Goal: Transaction & Acquisition: Purchase product/service

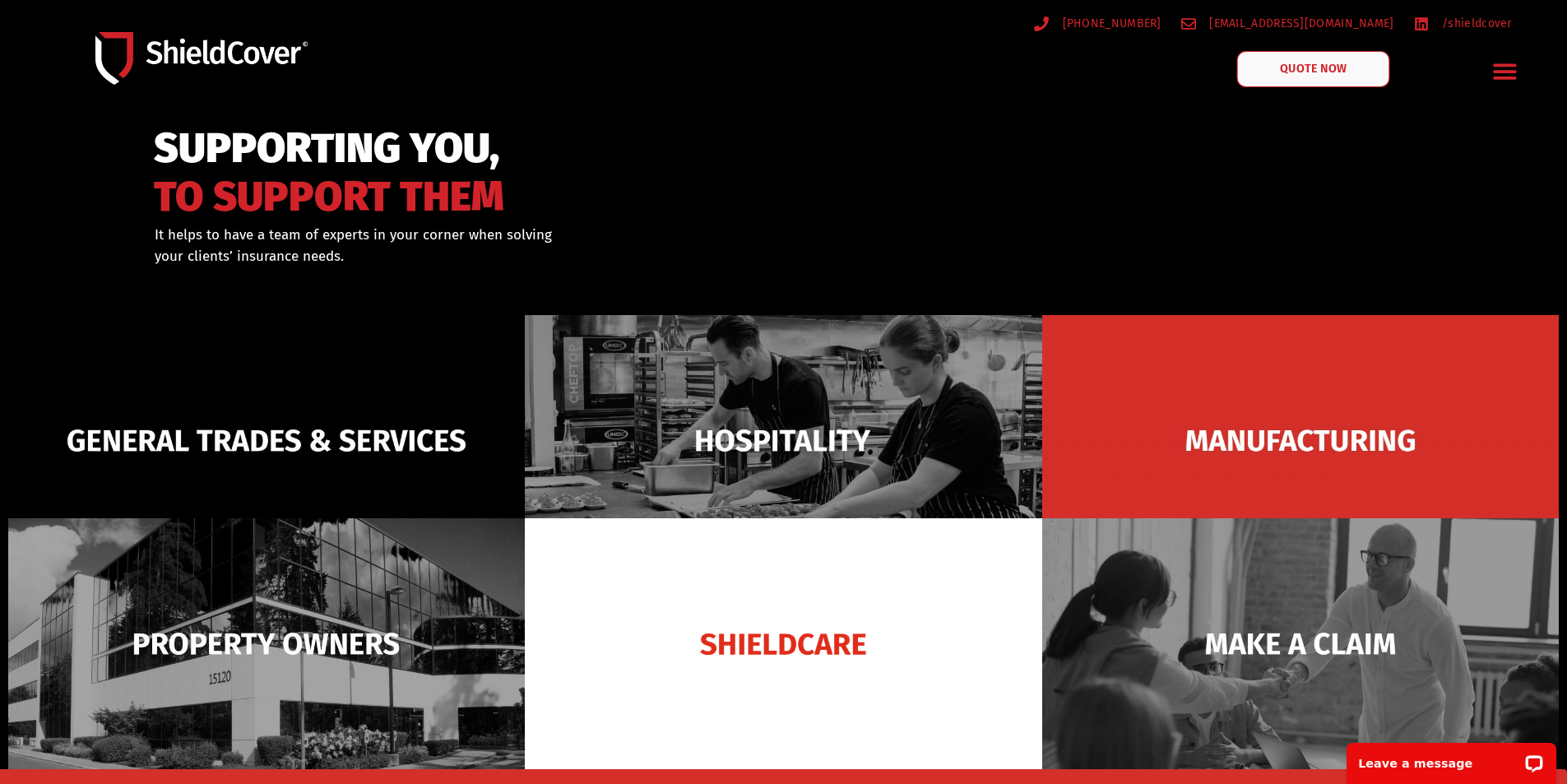
click at [1299, 68] on span "QUOTE NOW" at bounding box center [1313, 69] width 66 height 12
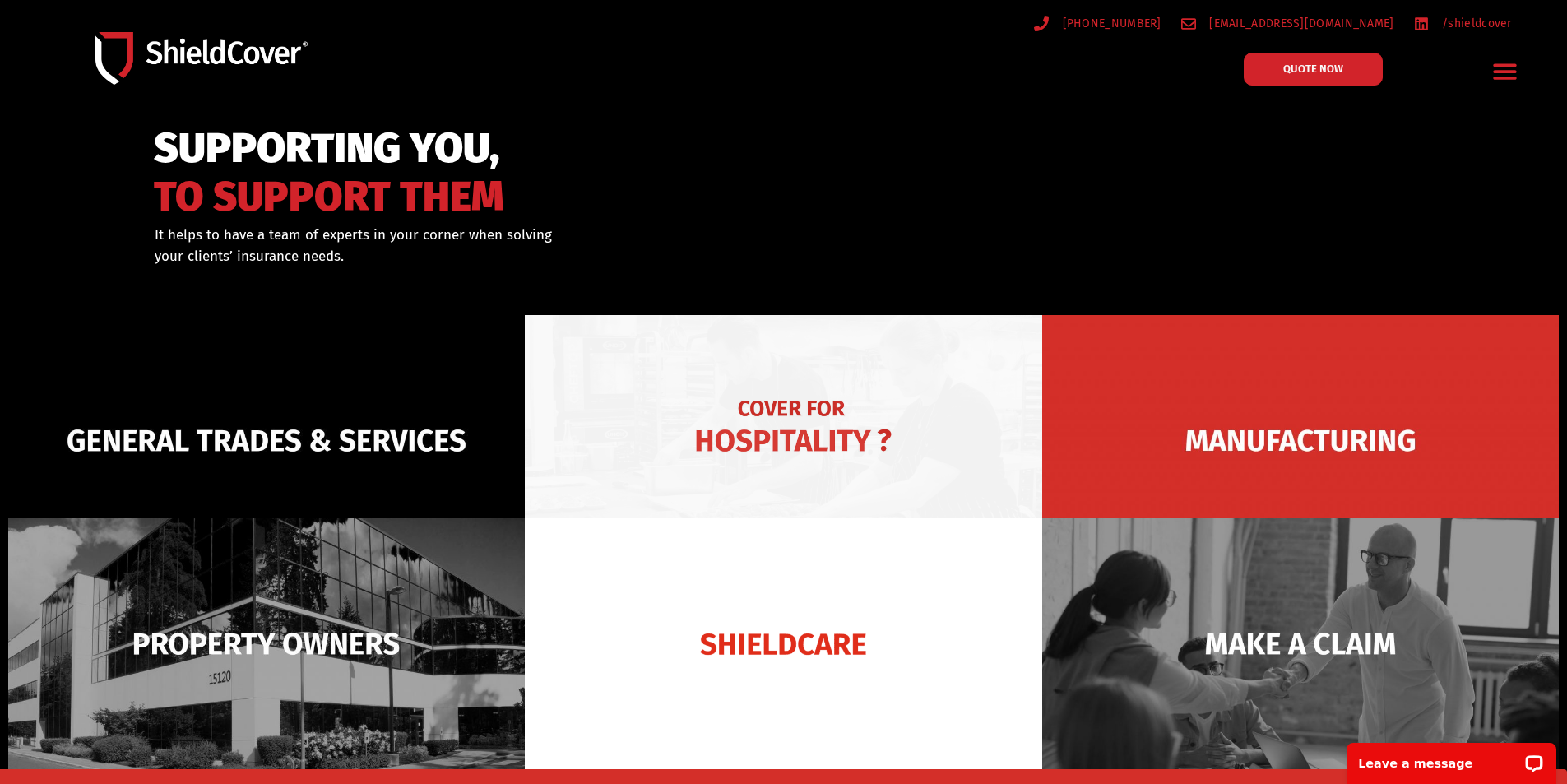
click at [800, 436] on img at bounding box center [784, 440] width 517 height 251
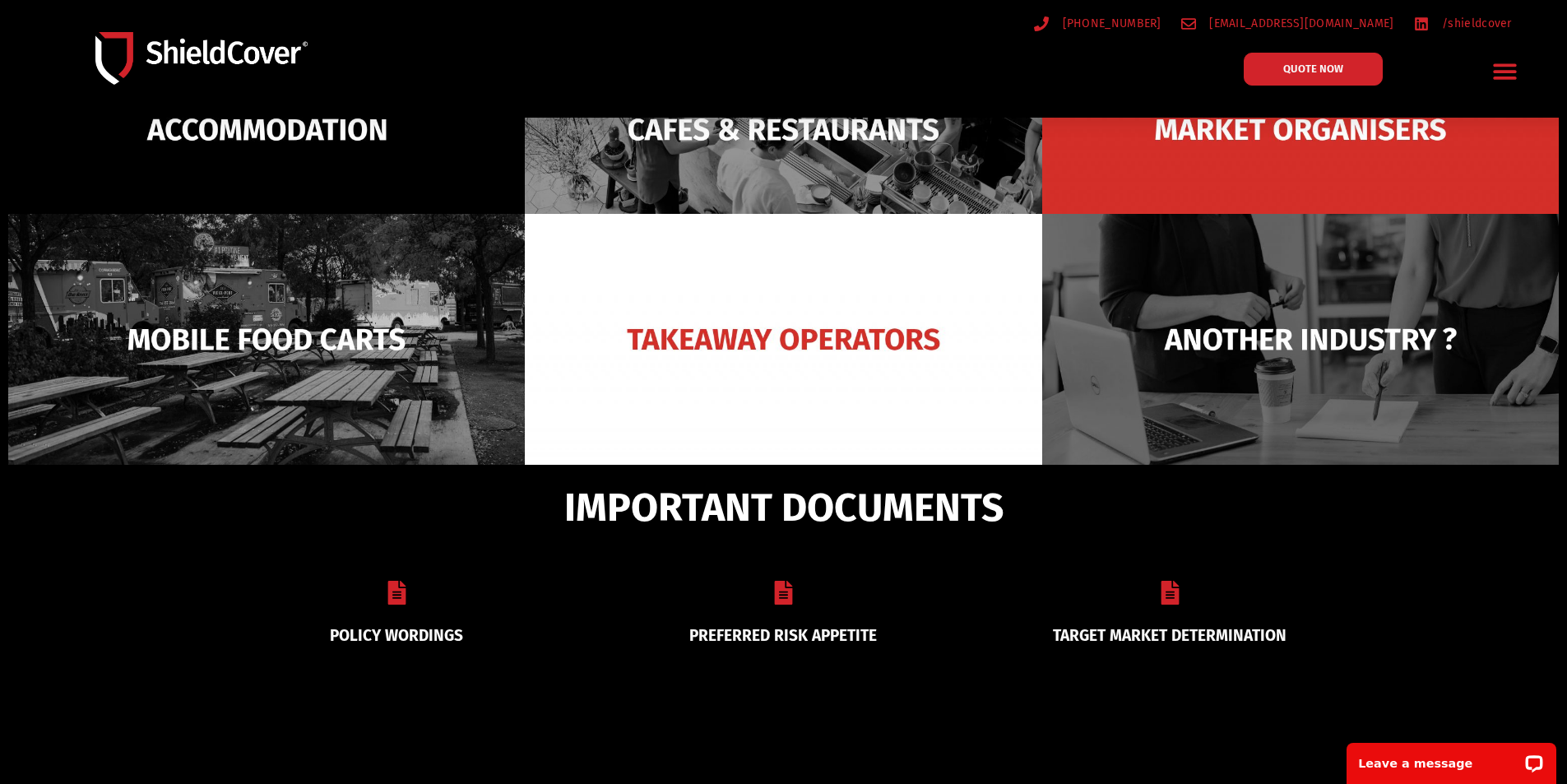
scroll to position [247, 0]
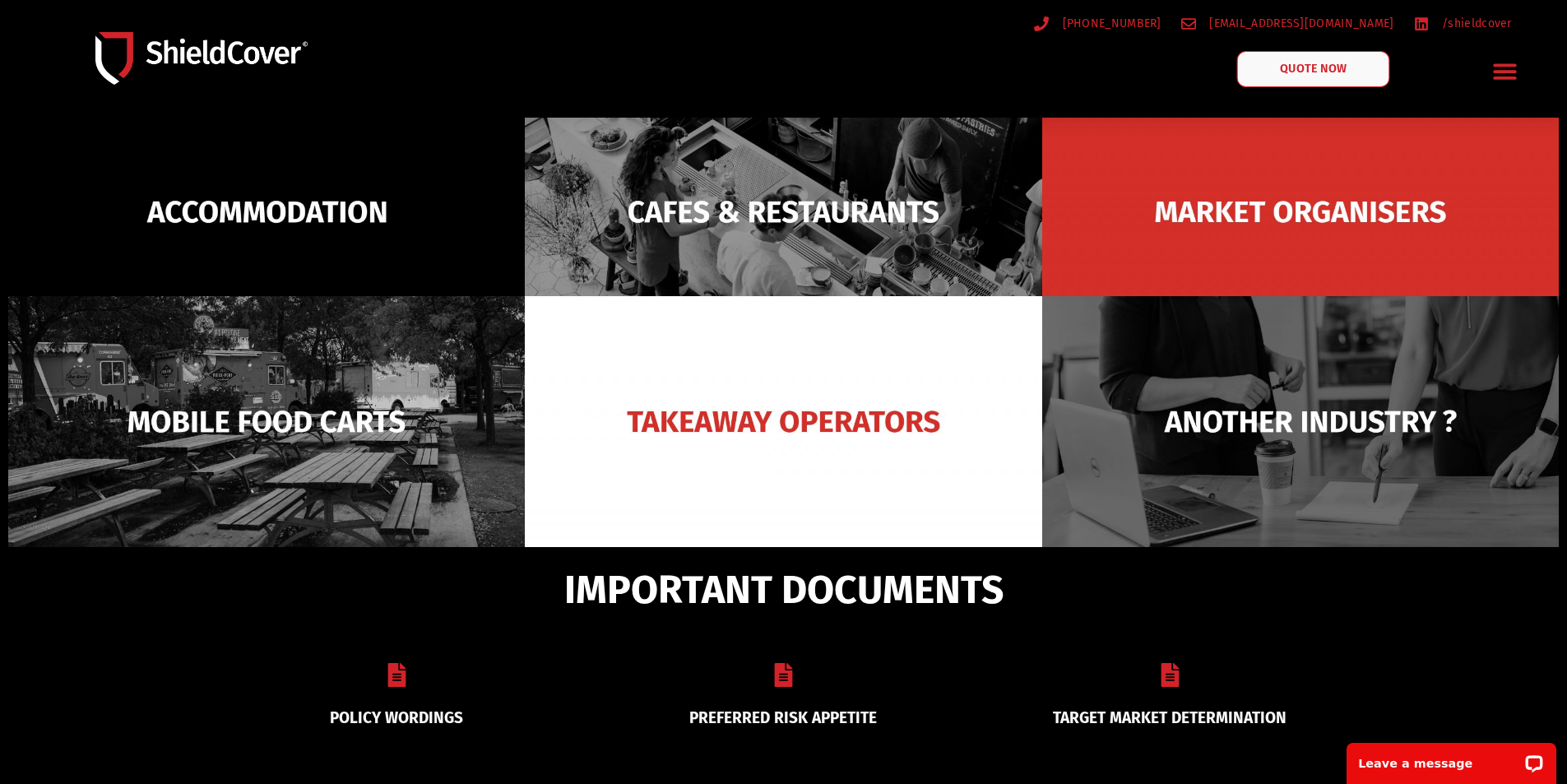
click at [1331, 66] on span "QUOTE NOW" at bounding box center [1313, 69] width 66 height 12
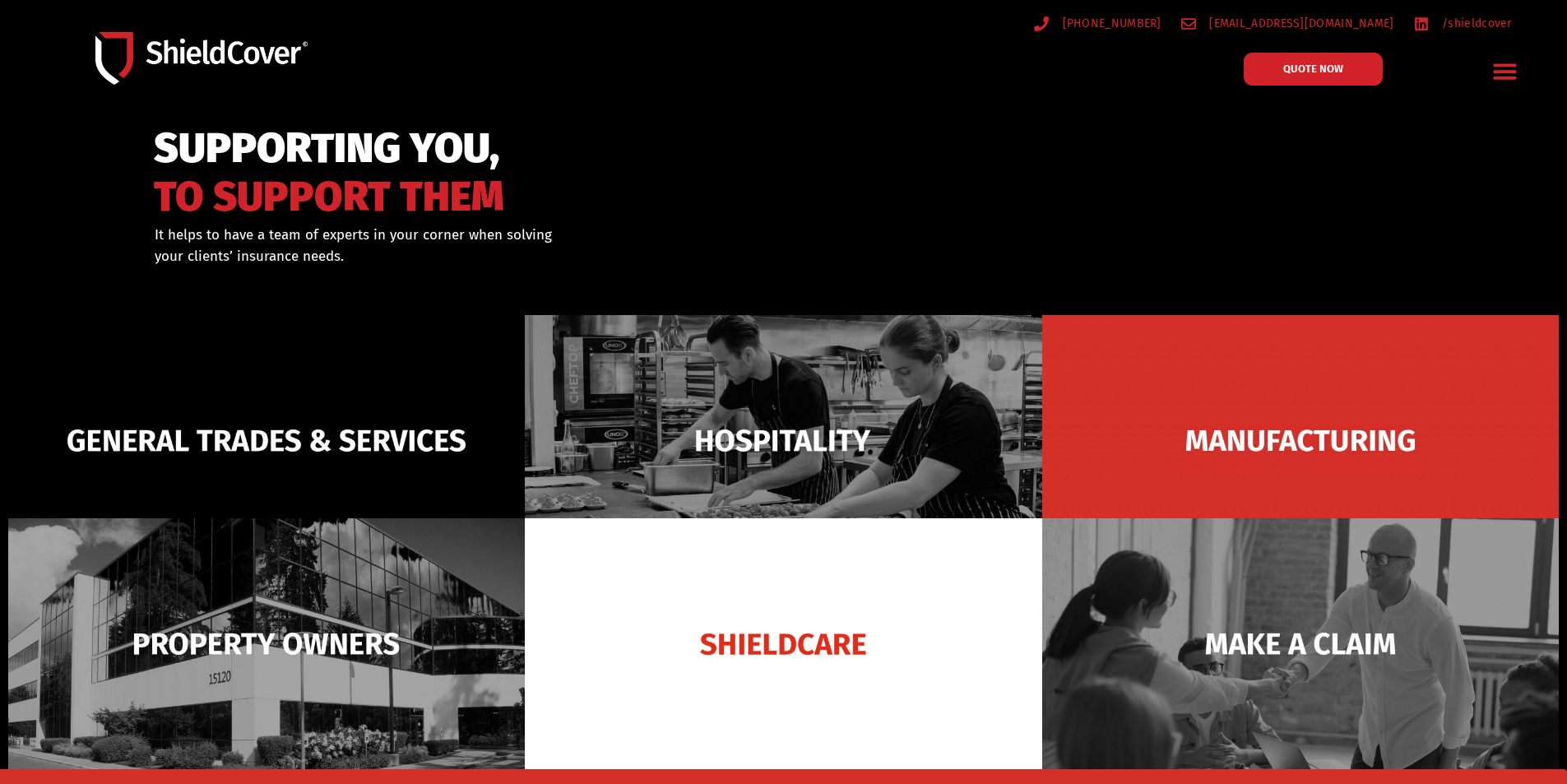
click at [1506, 73] on icon "Menu Toggle" at bounding box center [1505, 72] width 23 height 15
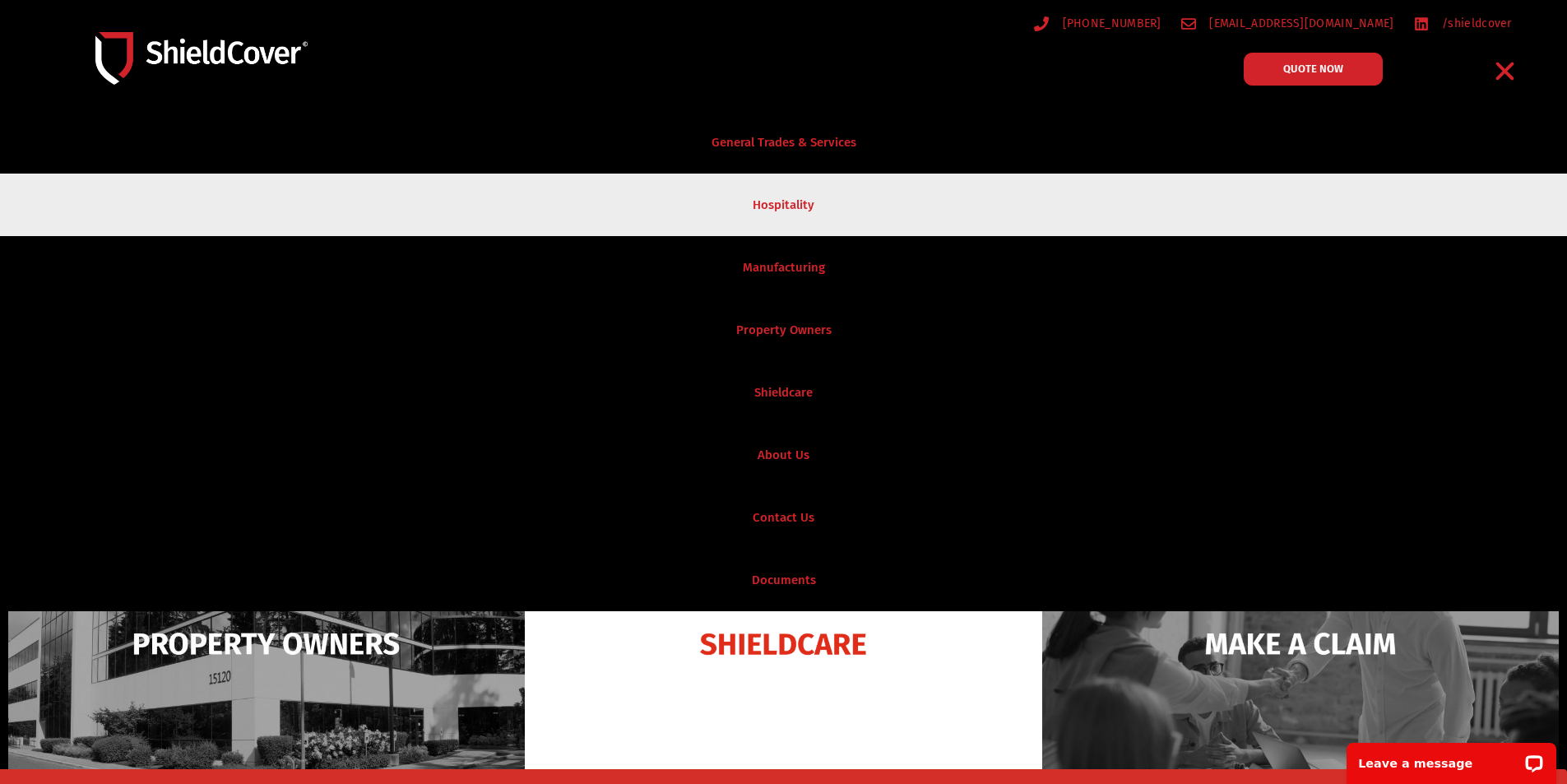
click at [782, 204] on link "Hospitality" at bounding box center [784, 204] width 1567 height 63
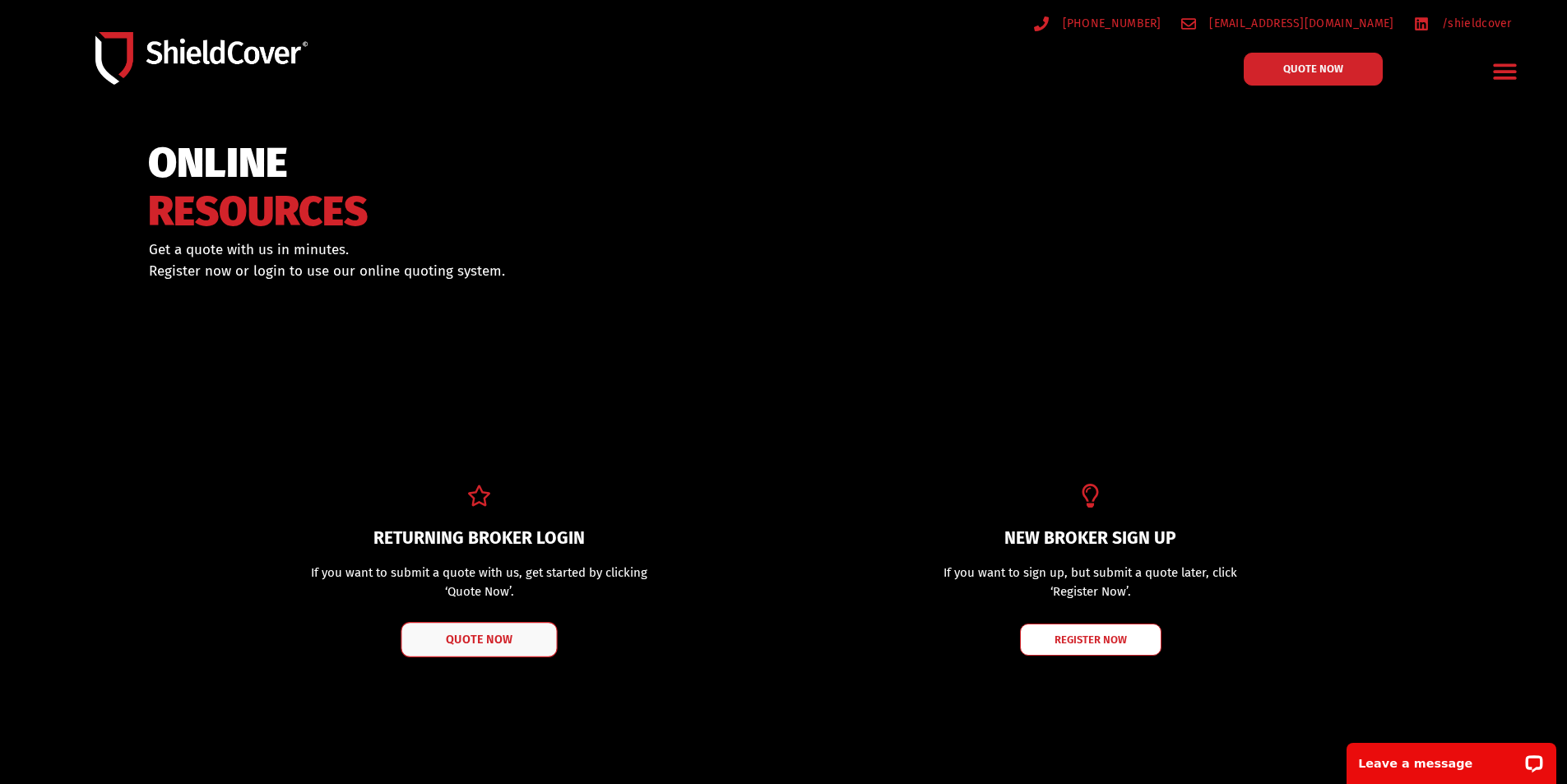
click at [482, 638] on span "QUOTE NOW" at bounding box center [480, 639] width 66 height 12
